Goal: Information Seeking & Learning: Learn about a topic

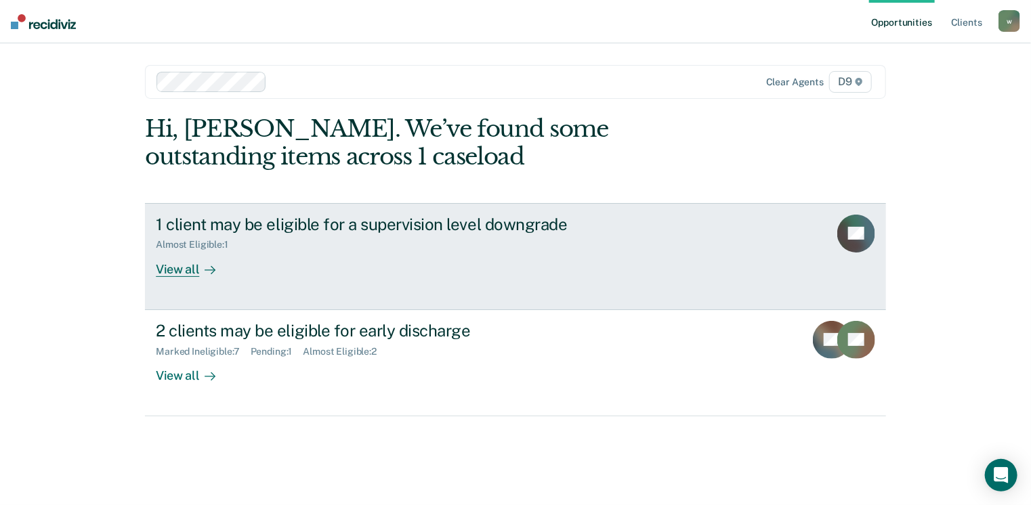
click at [176, 270] on div "View all" at bounding box center [194, 264] width 76 height 26
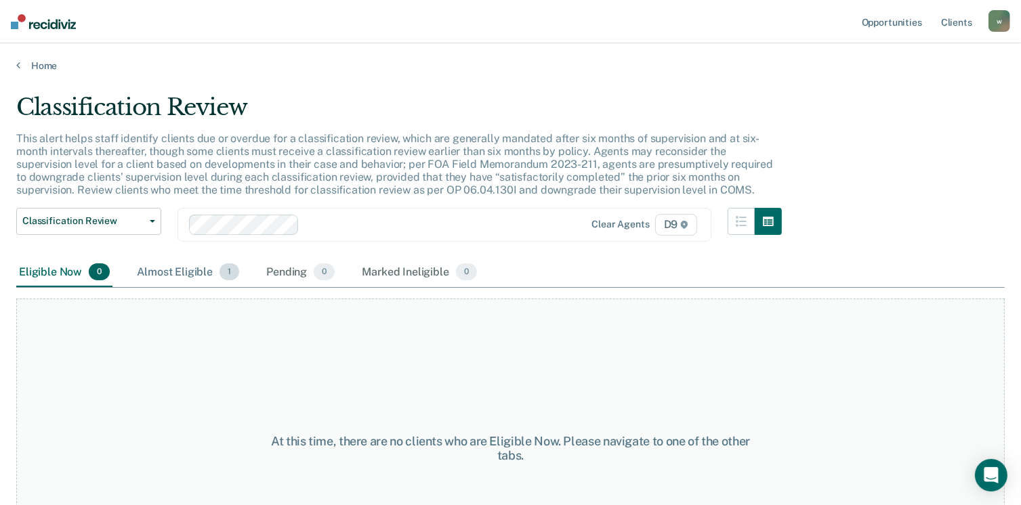
click at [187, 271] on div "Almost Eligible 1" at bounding box center [188, 273] width 108 height 30
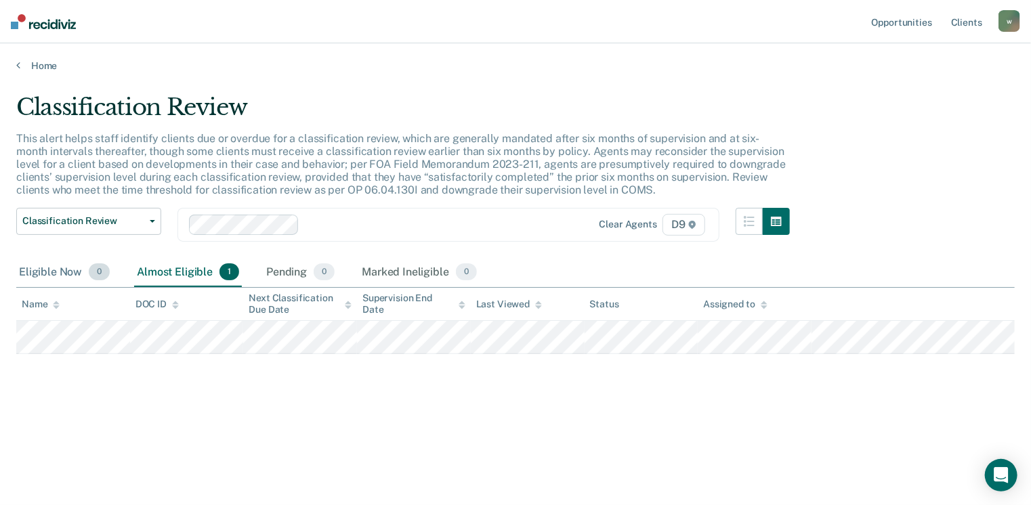
click at [61, 272] on div "Eligible Now 0" at bounding box center [64, 273] width 96 height 30
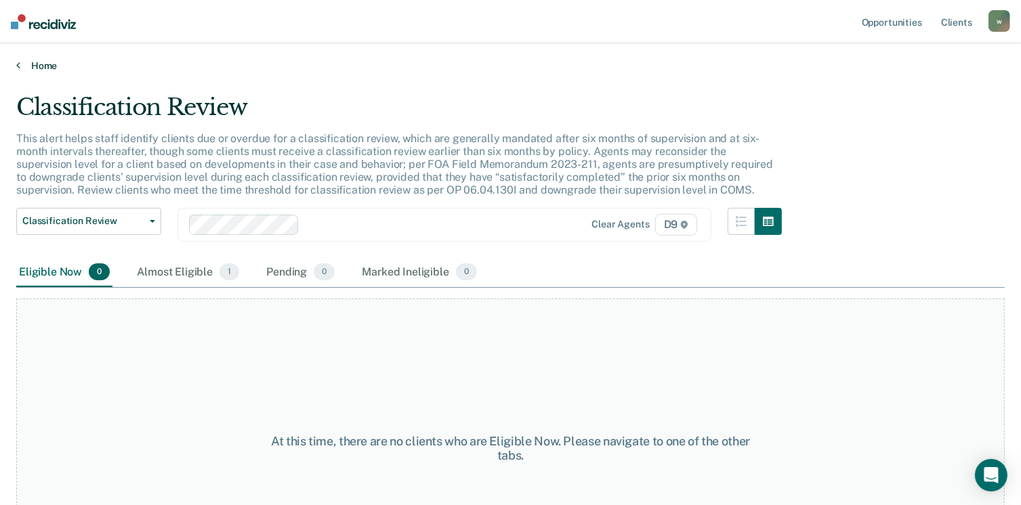
click at [38, 67] on link "Home" at bounding box center [510, 66] width 988 height 12
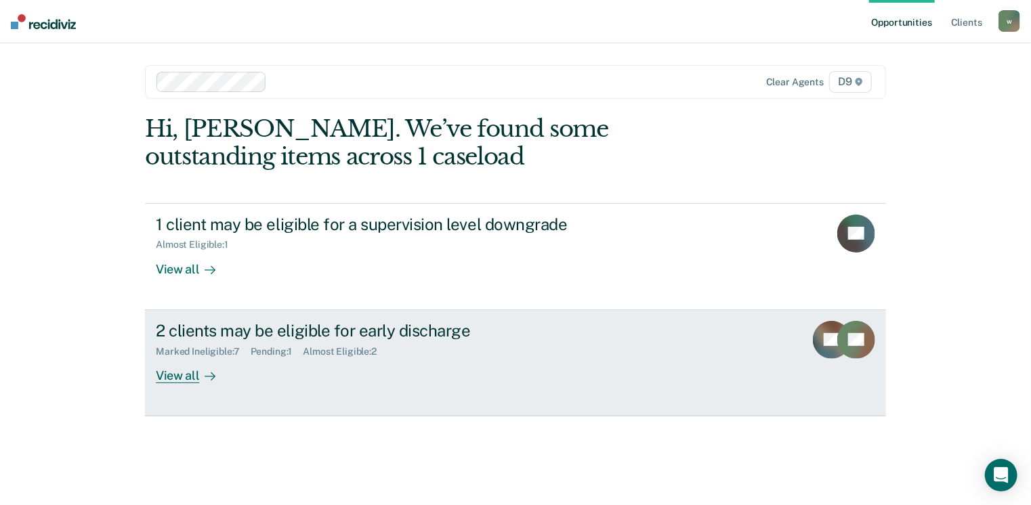
click at [179, 377] on div "View all" at bounding box center [194, 370] width 76 height 26
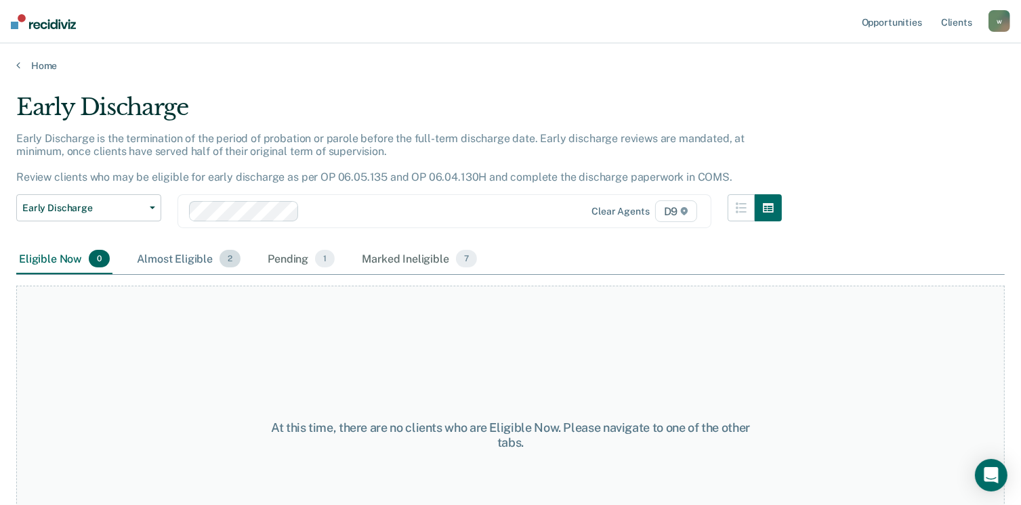
click at [174, 256] on div "Almost Eligible 2" at bounding box center [188, 259] width 109 height 30
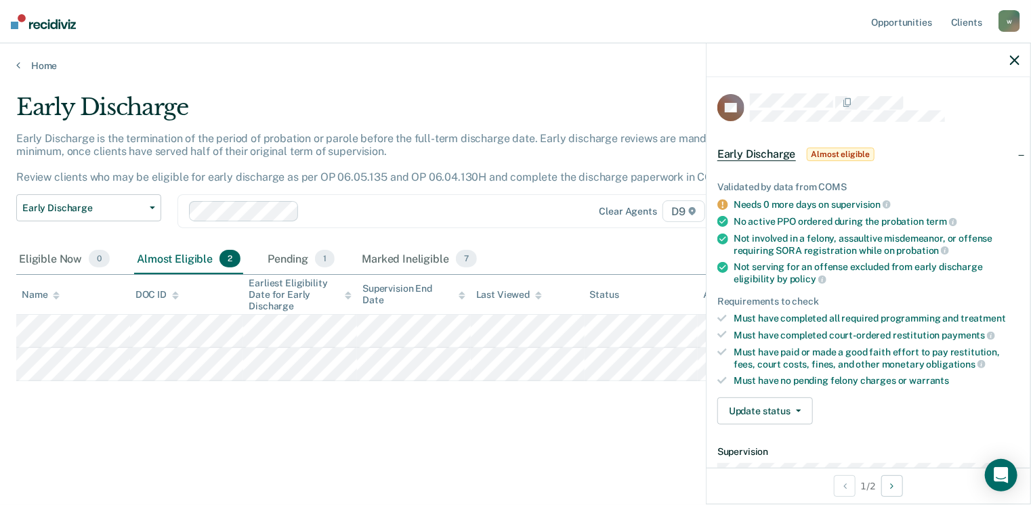
click at [524, 428] on div "Early Discharge Early Discharge is the termination of the period of probation o…" at bounding box center [515, 270] width 998 height 354
click at [1017, 60] on icon "button" at bounding box center [1014, 60] width 9 height 9
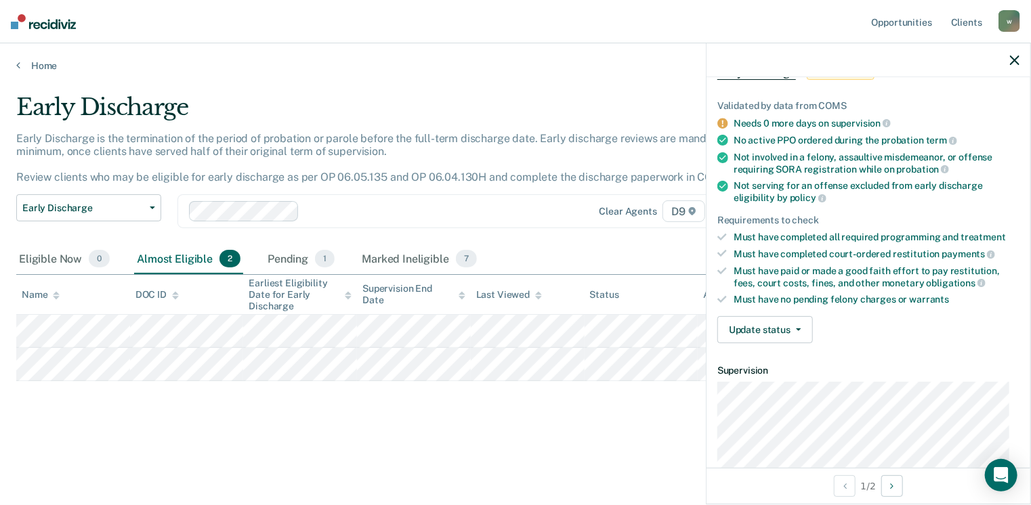
scroll to position [61, 0]
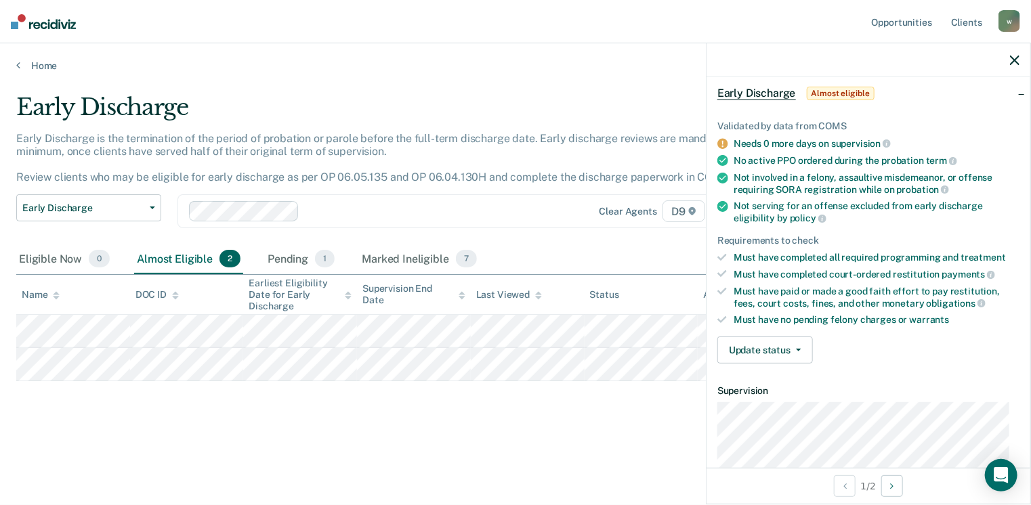
drag, startPoint x: 535, startPoint y: 466, endPoint x: 534, endPoint y: 452, distance: 14.3
click at [534, 465] on main "Early Discharge Early Discharge is the termination of the period of probation o…" at bounding box center [515, 286] width 1031 height 429
click at [1012, 63] on icon "button" at bounding box center [1014, 60] width 9 height 9
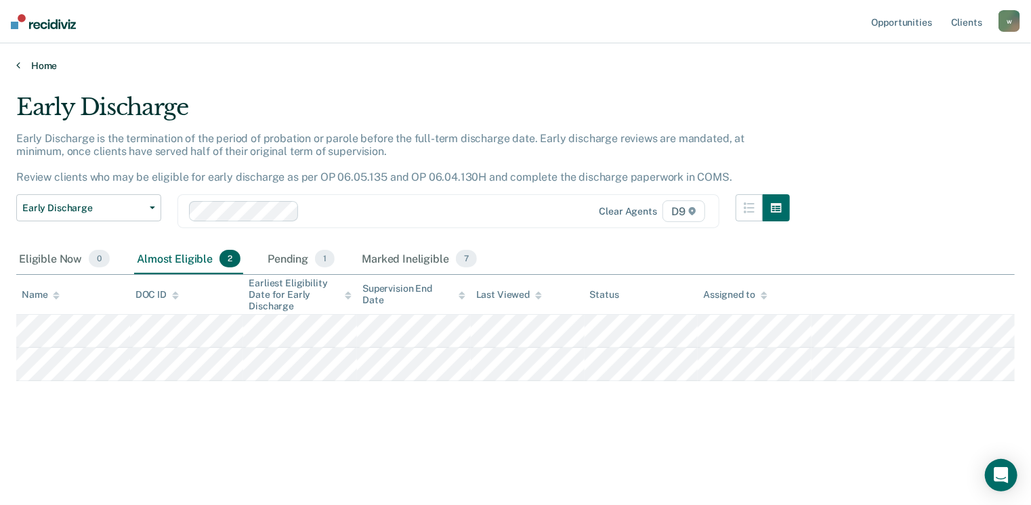
click at [41, 66] on link "Home" at bounding box center [515, 66] width 998 height 12
